Goal: Navigation & Orientation: Find specific page/section

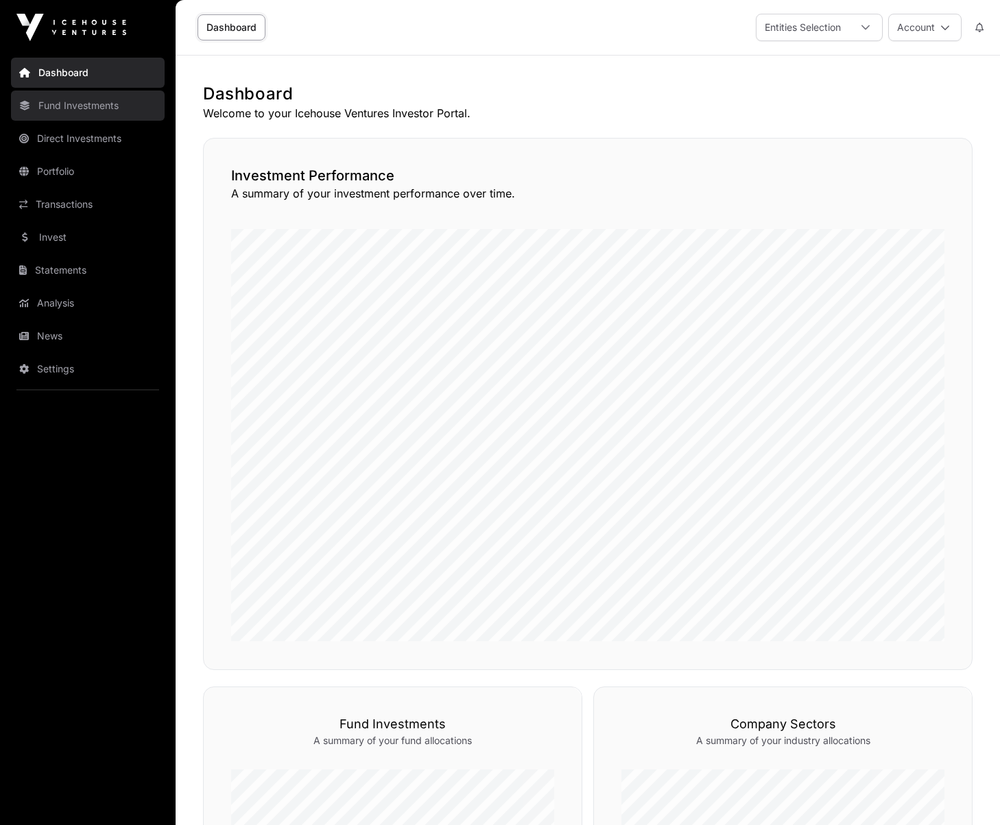
click at [94, 112] on link "Fund Investments" at bounding box center [88, 105] width 154 height 30
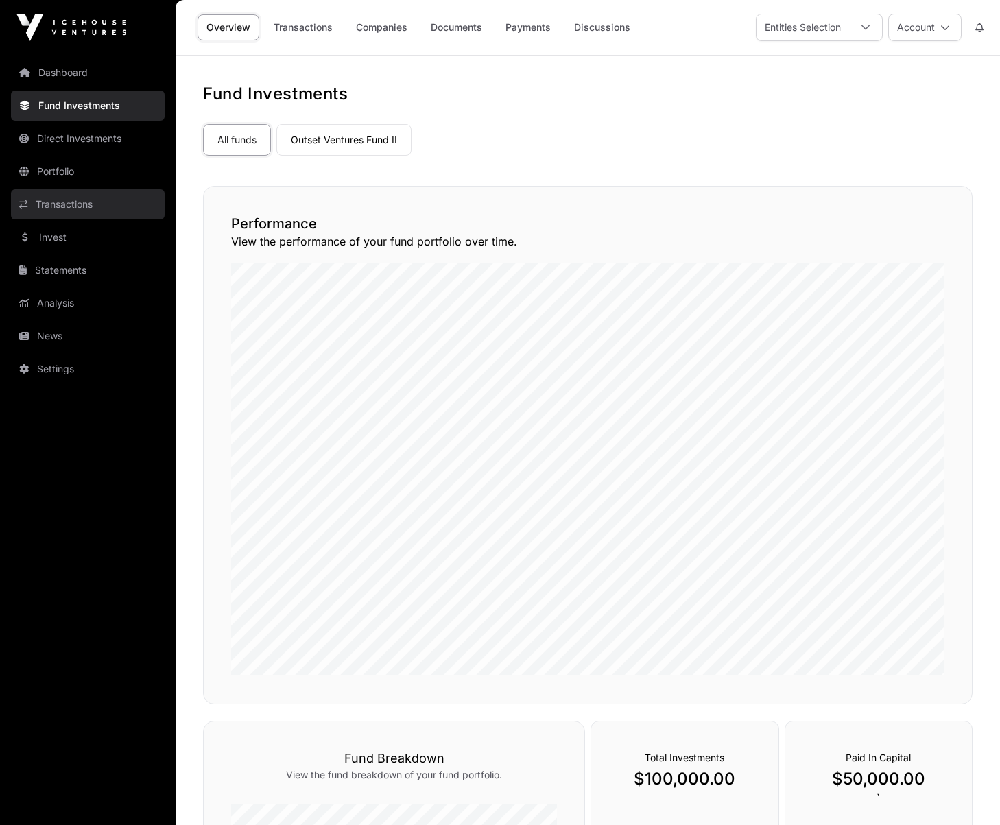
click at [86, 201] on link "Transactions" at bounding box center [88, 204] width 154 height 30
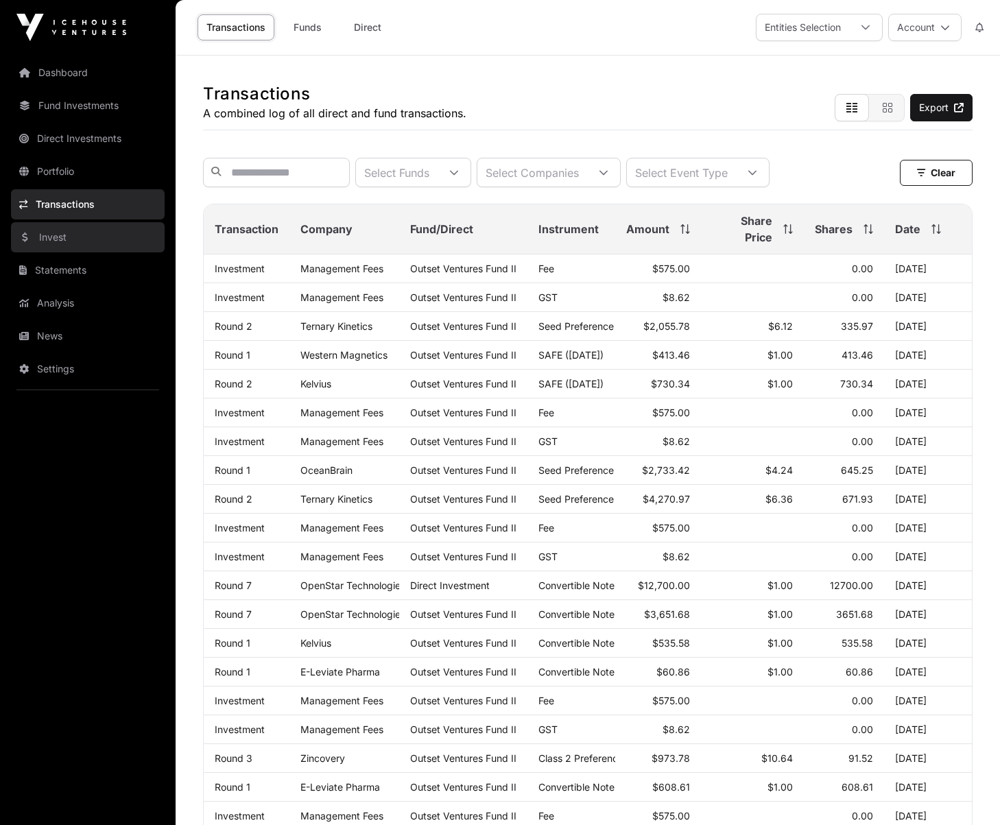
click at [79, 234] on link "Invest" at bounding box center [88, 237] width 154 height 30
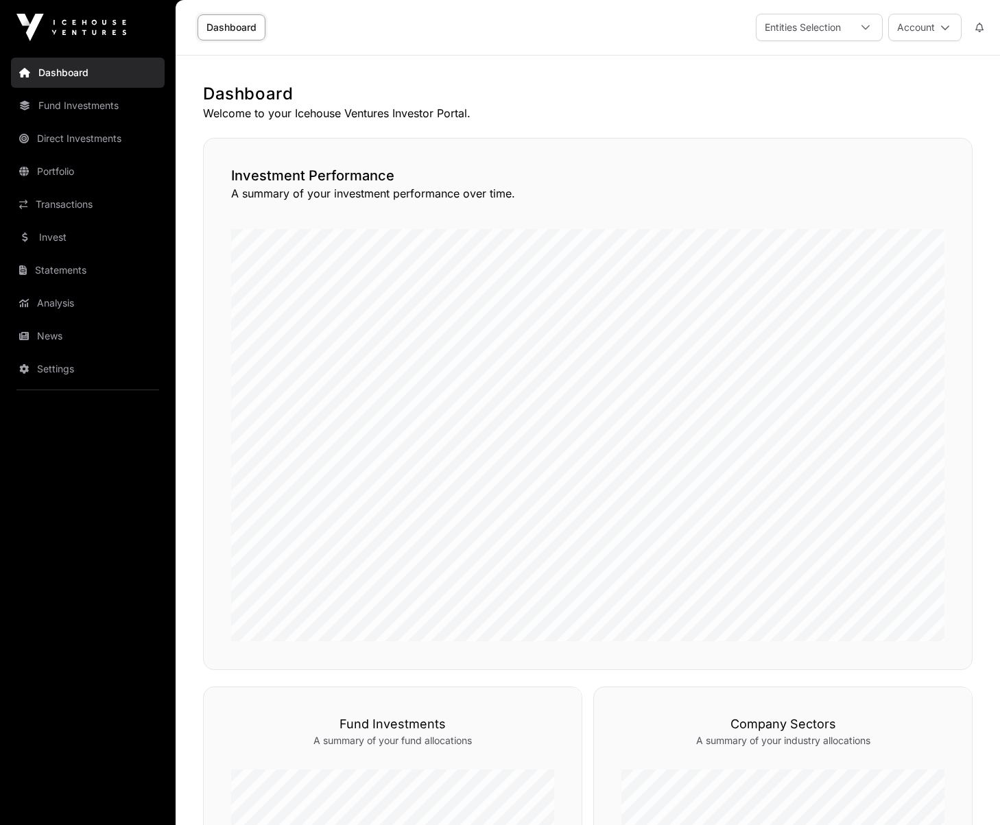
scroll to position [609, 0]
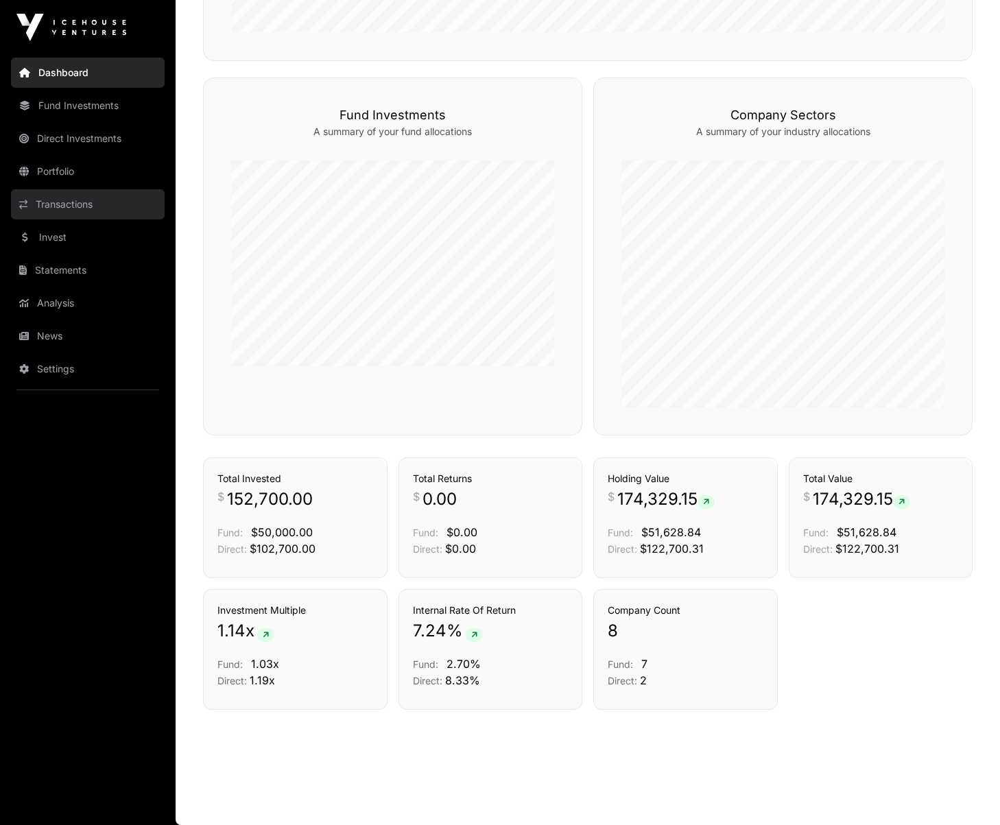
click at [64, 193] on link "Transactions" at bounding box center [88, 204] width 154 height 30
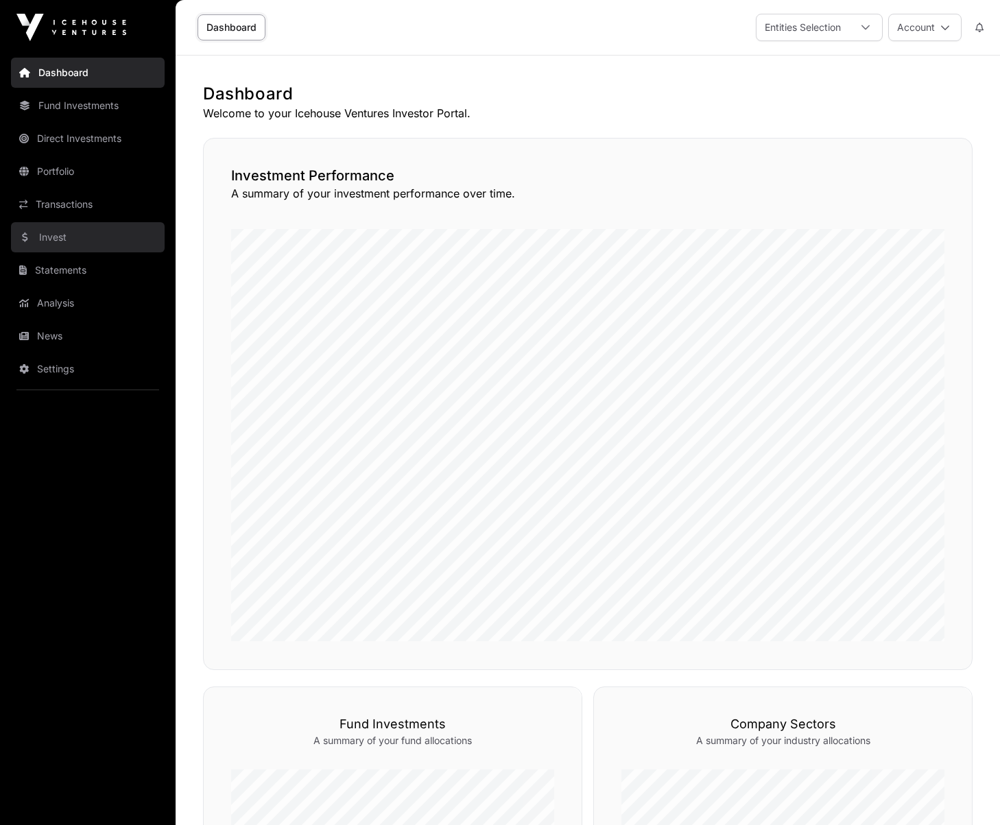
click at [35, 230] on link "Invest" at bounding box center [88, 237] width 154 height 30
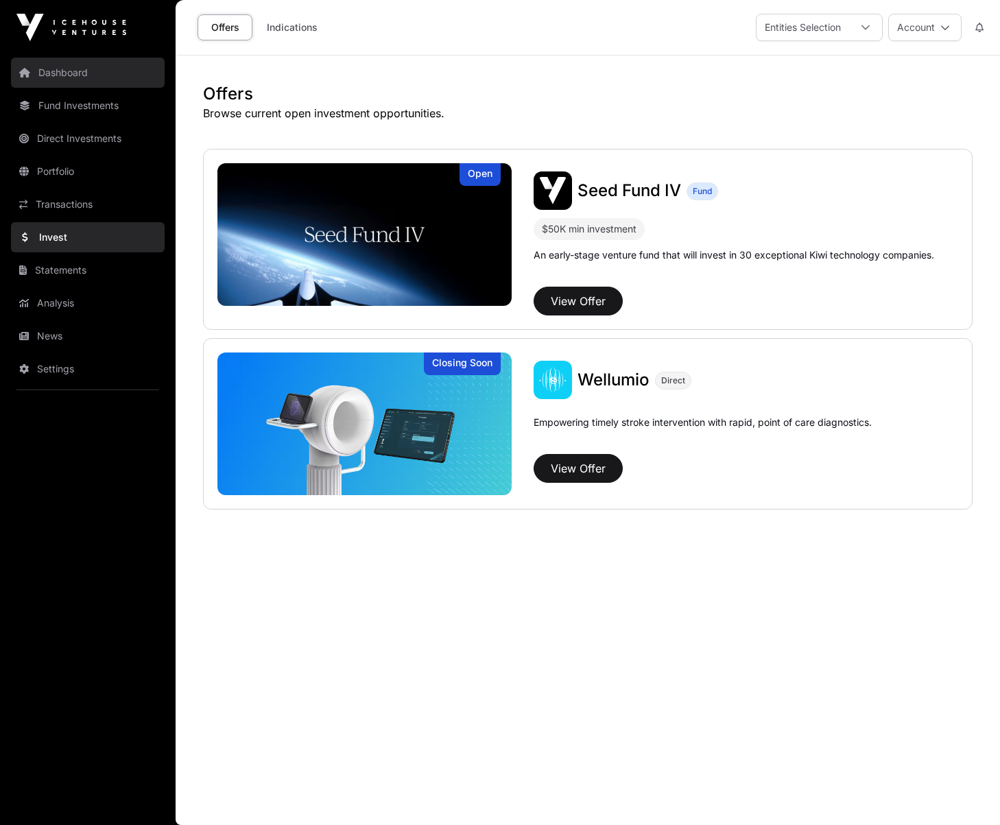
click at [66, 73] on link "Dashboard" at bounding box center [88, 73] width 154 height 30
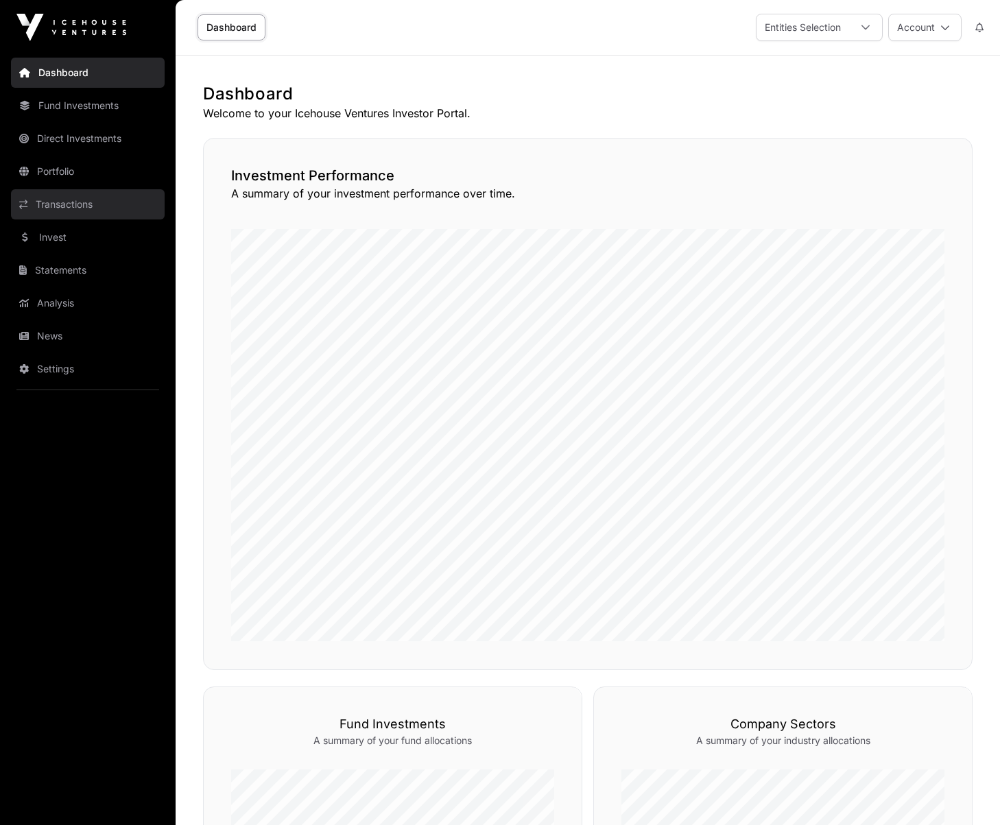
click at [88, 203] on link "Transactions" at bounding box center [88, 204] width 154 height 30
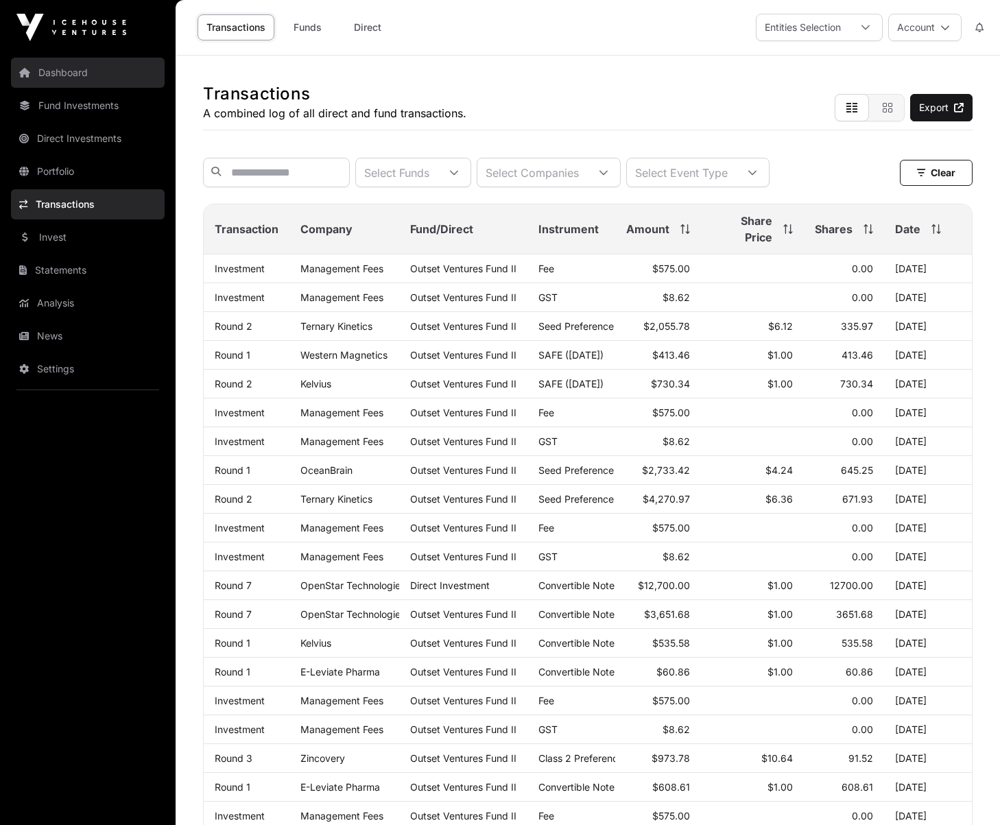
click at [82, 77] on link "Dashboard" at bounding box center [88, 73] width 154 height 30
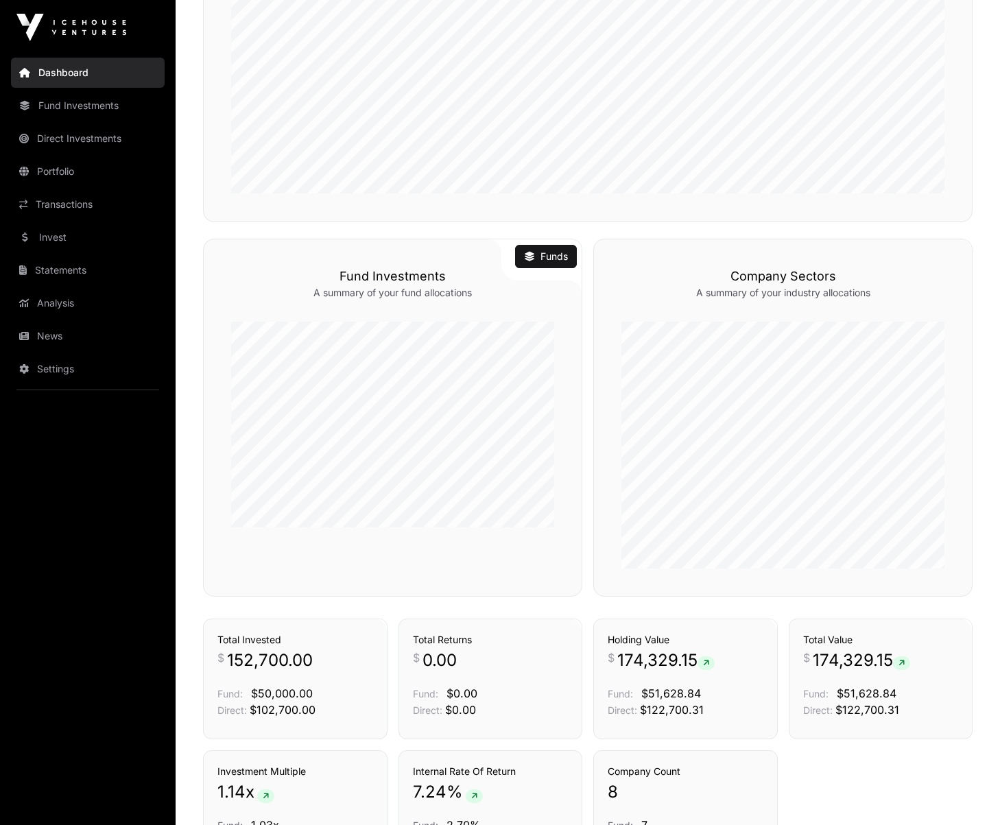
scroll to position [609, 0]
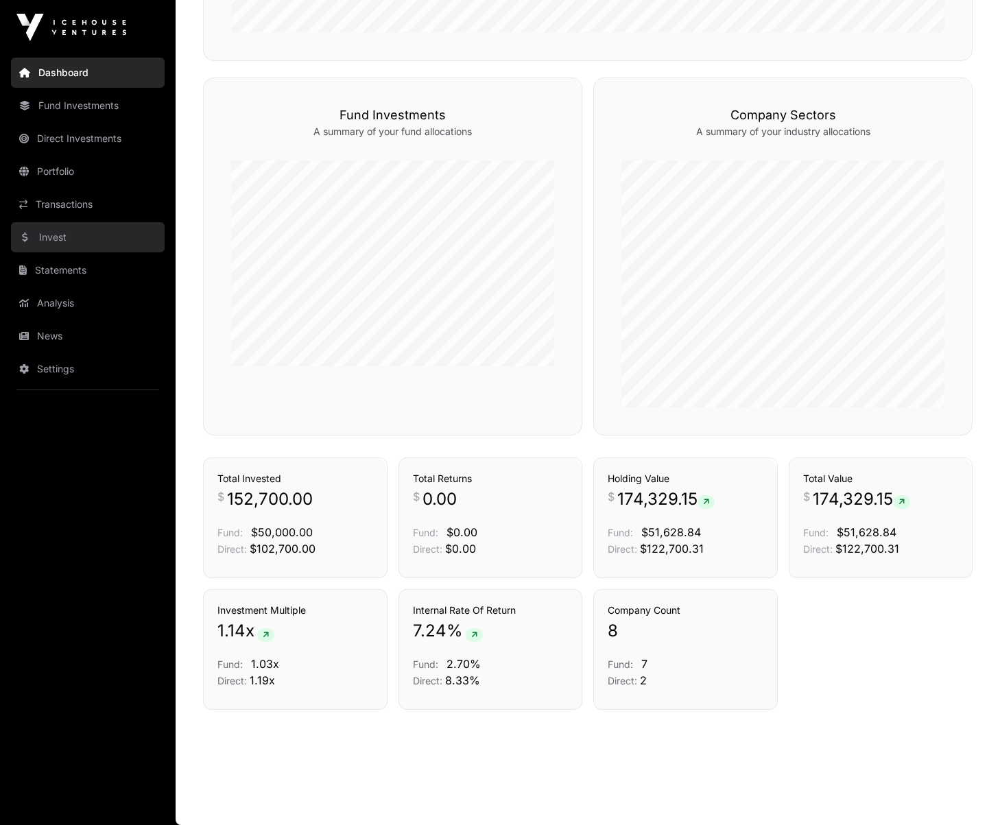
click at [40, 245] on link "Invest" at bounding box center [88, 237] width 154 height 30
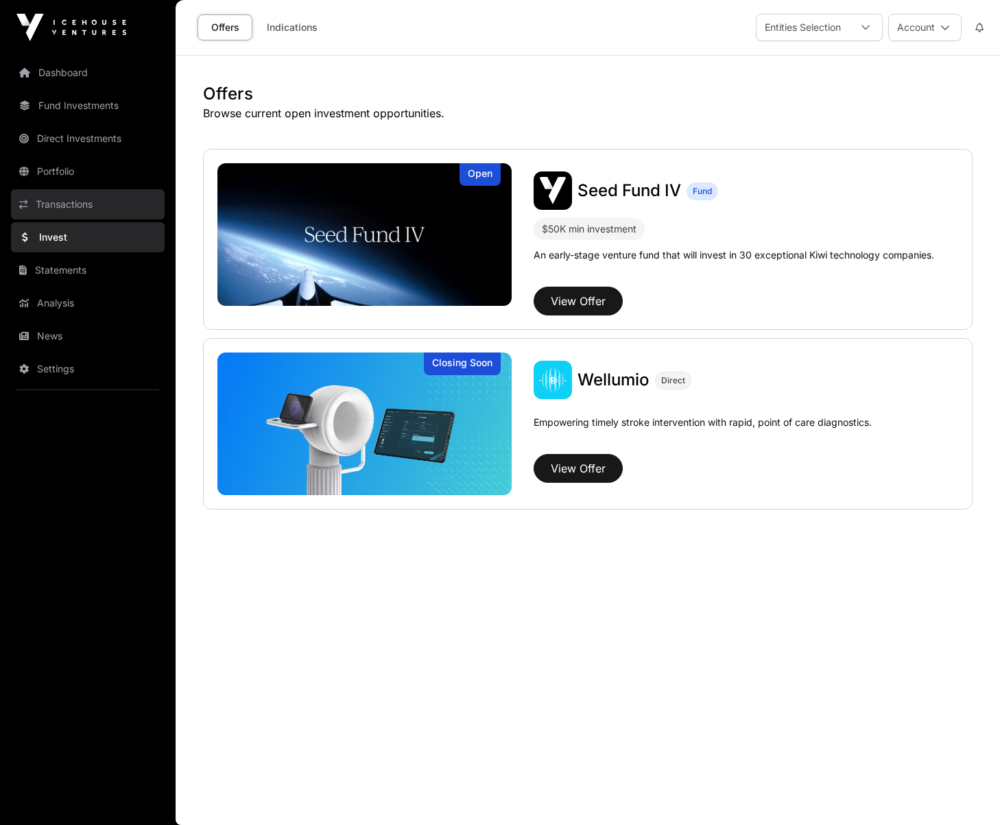
click at [73, 194] on link "Transactions" at bounding box center [88, 204] width 154 height 30
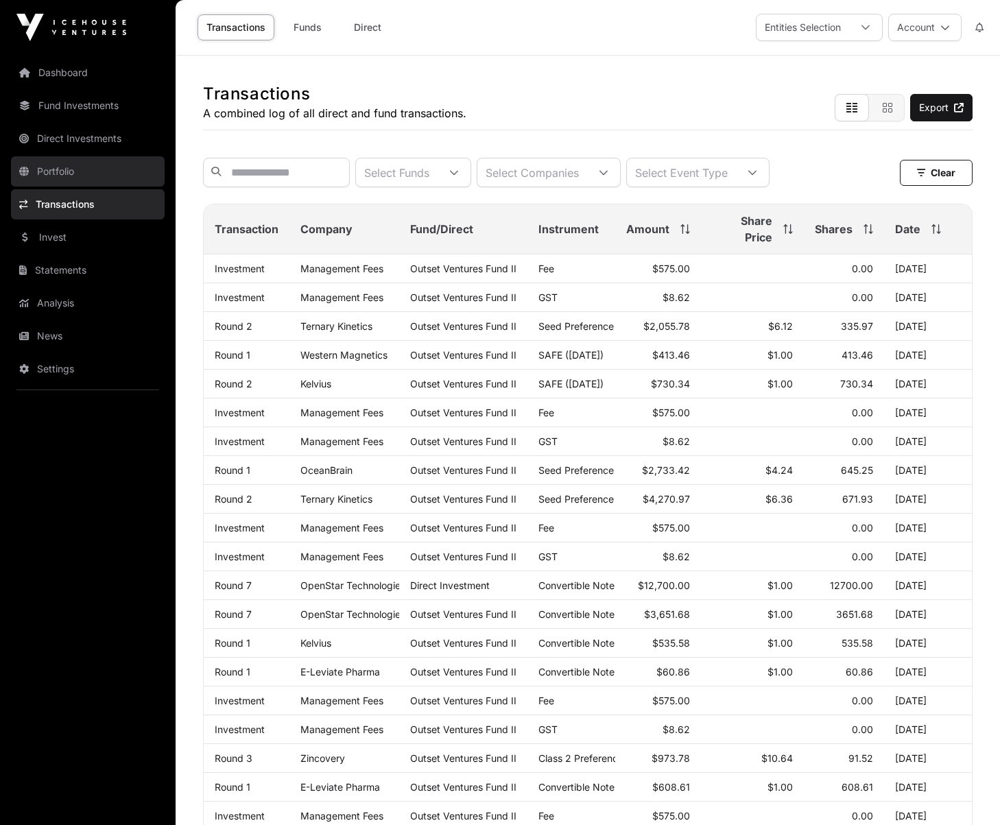
click at [62, 166] on link "Portfolio" at bounding box center [88, 171] width 154 height 30
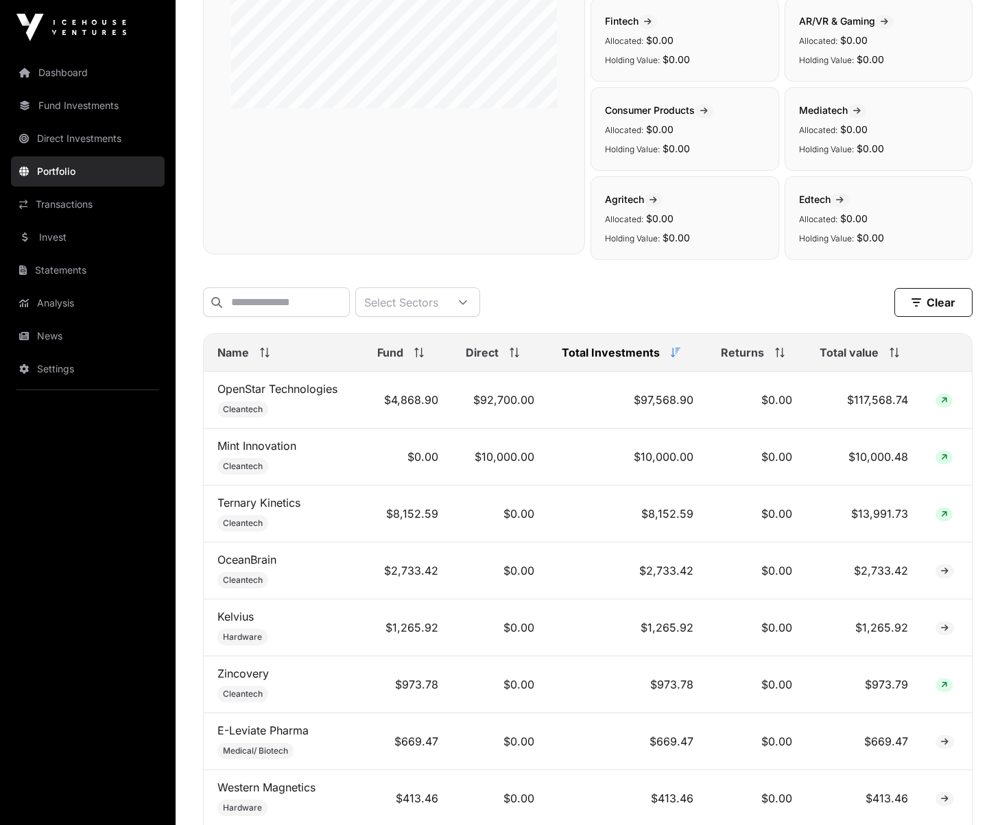
scroll to position [418, 0]
